Goal: Information Seeking & Learning: Learn about a topic

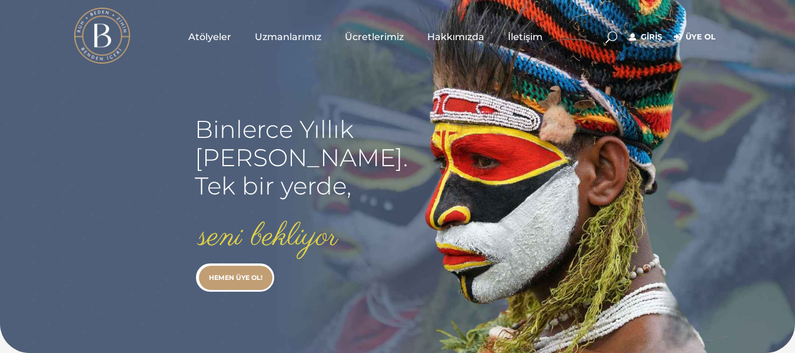
scroll to position [24, 0]
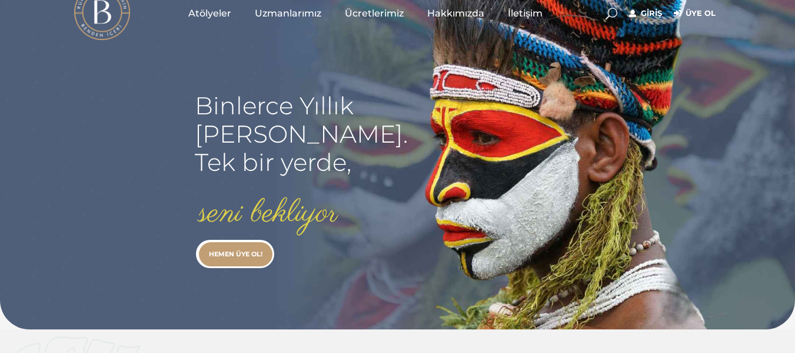
click at [652, 12] on link "Giriş" at bounding box center [645, 13] width 33 height 14
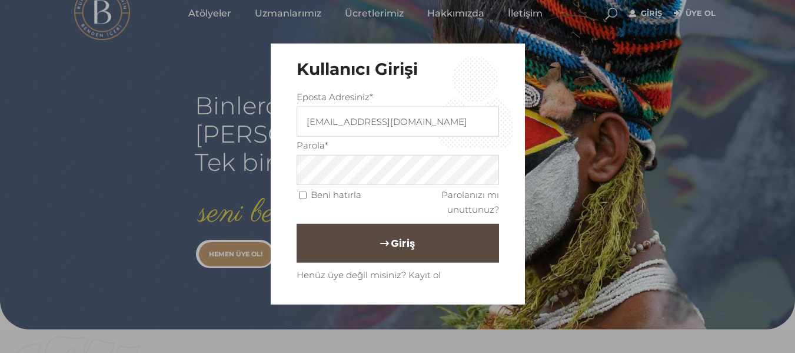
click at [410, 249] on span "Giriş" at bounding box center [403, 243] width 24 height 20
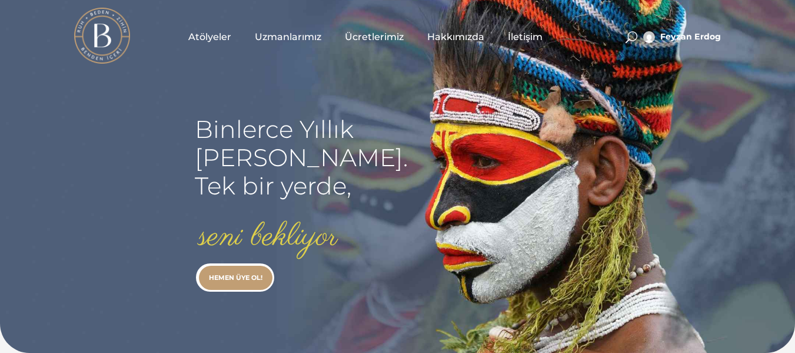
click at [300, 34] on span "Uzmanlarımız" at bounding box center [288, 37] width 67 height 14
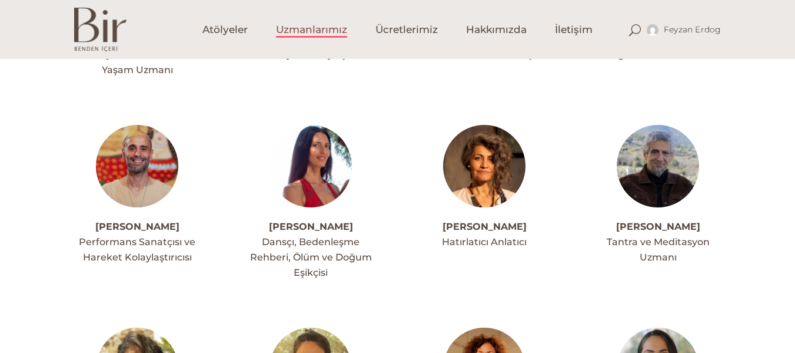
scroll to position [259, 0]
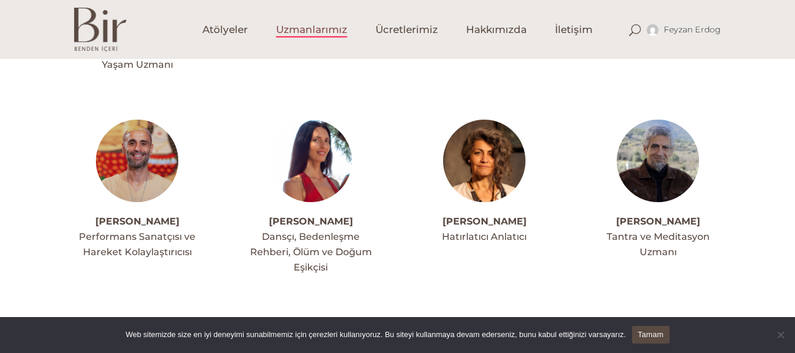
click at [636, 156] on img at bounding box center [658, 161] width 82 height 82
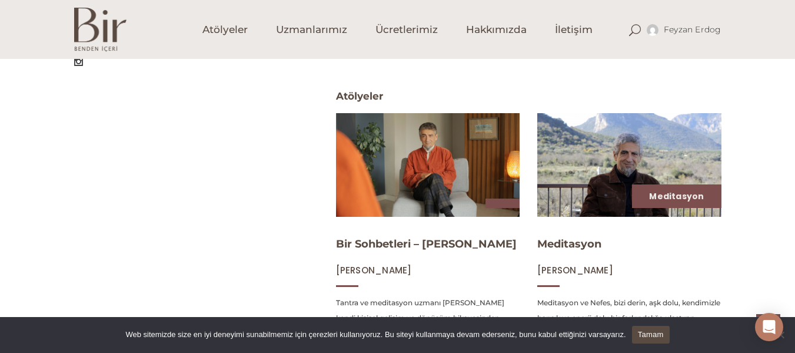
scroll to position [447, 0]
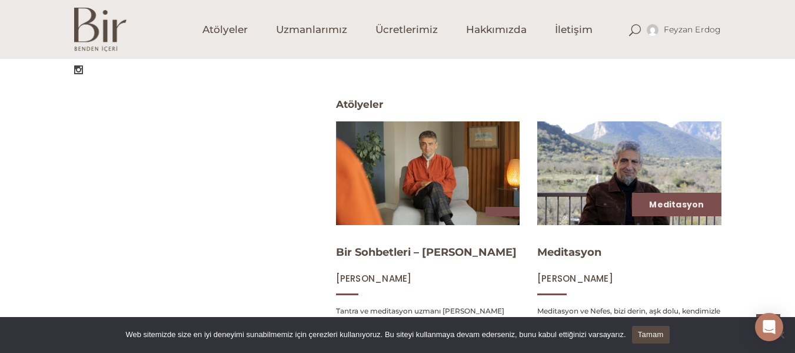
click at [588, 207] on img at bounding box center [630, 173] width 190 height 107
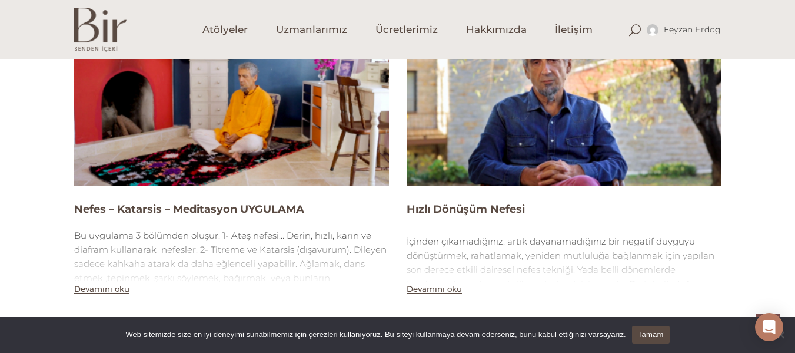
scroll to position [1066, 0]
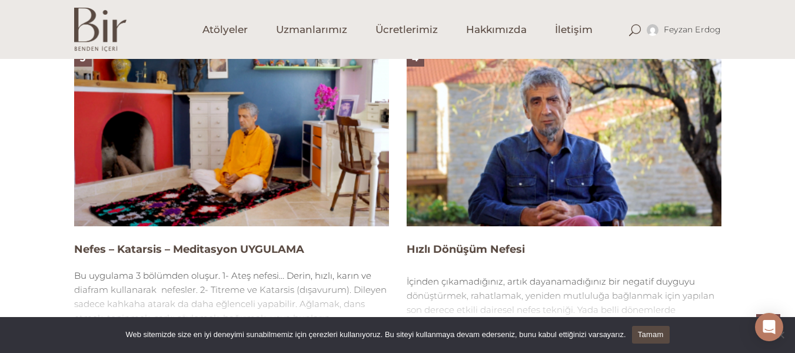
click at [520, 198] on img at bounding box center [564, 137] width 315 height 177
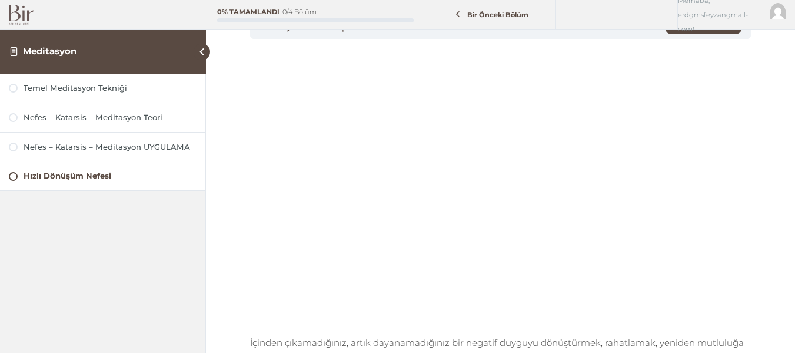
scroll to position [188, 0]
